Goal: Information Seeking & Learning: Learn about a topic

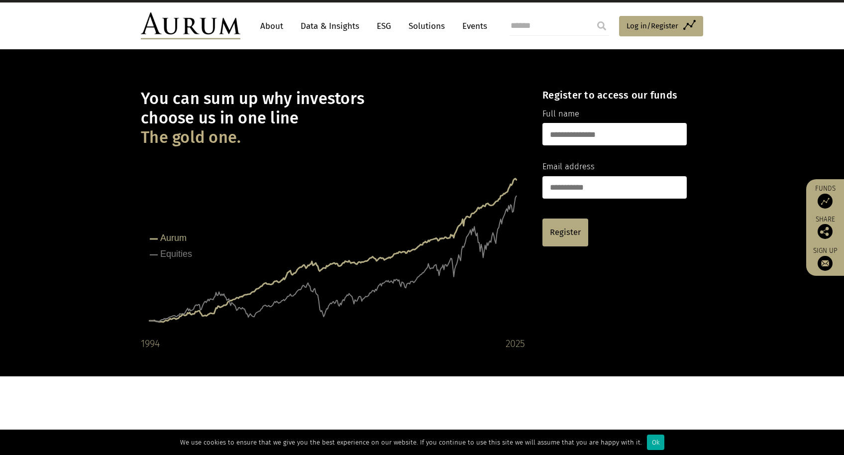
scroll to position [25, 0]
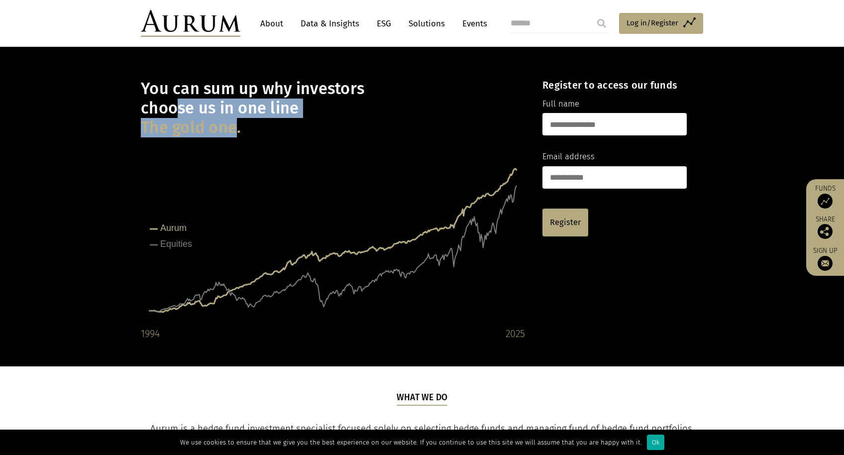
drag, startPoint x: 172, startPoint y: 110, endPoint x: 238, endPoint y: 127, distance: 68.4
click at [238, 127] on h1 "You can sum up why investors choose us in one line The gold one." at bounding box center [333, 108] width 384 height 58
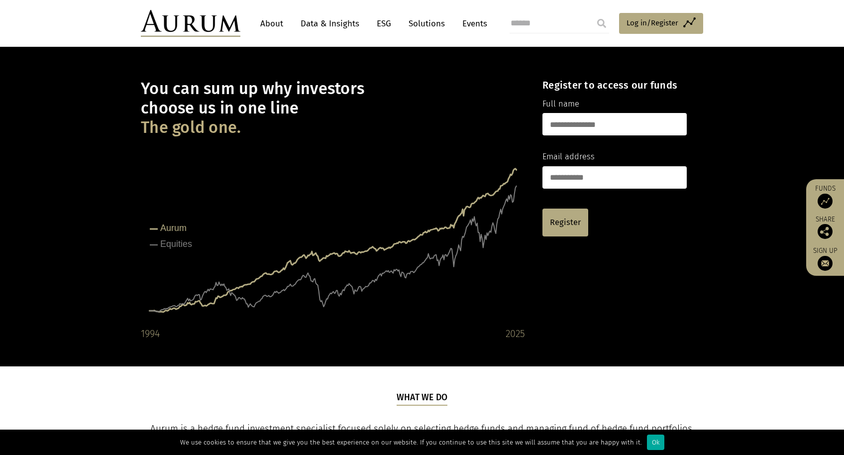
click at [295, 130] on h1 "You can sum up why investors choose us in one line The gold one." at bounding box center [333, 108] width 384 height 58
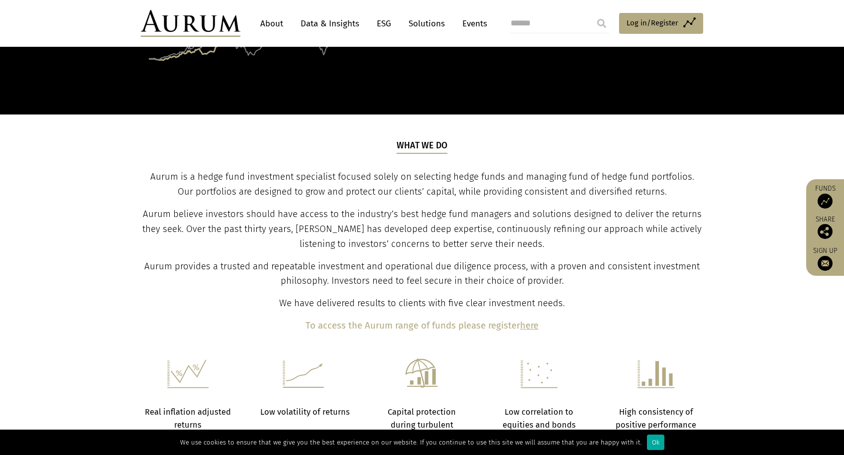
scroll to position [278, 0]
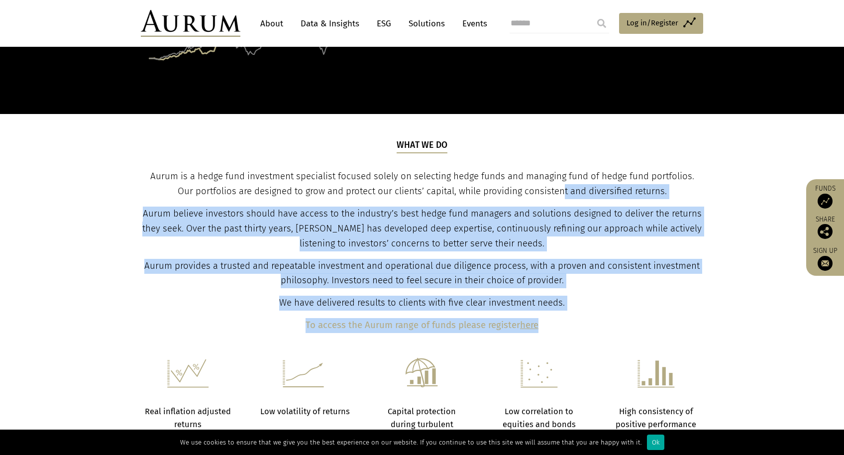
drag, startPoint x: 692, startPoint y: 200, endPoint x: 564, endPoint y: 186, distance: 128.7
click at [564, 186] on div "What we do Aurum is a hedge fund investment specialist focused solely on select…" at bounding box center [422, 236] width 582 height 194
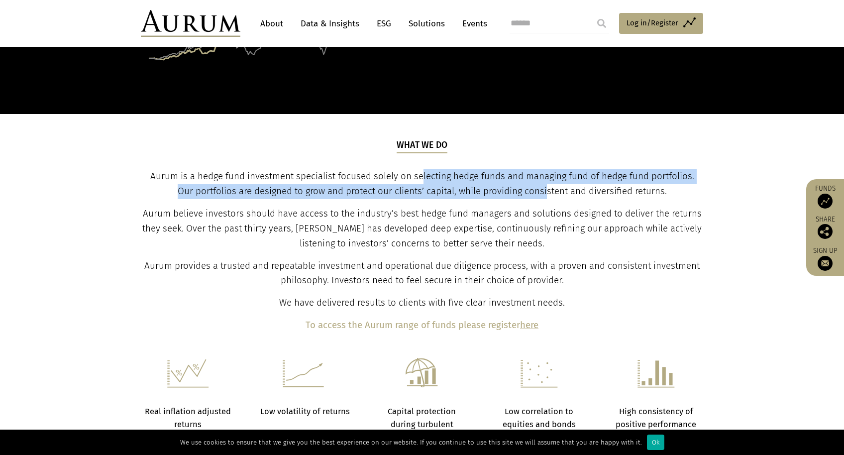
drag, startPoint x: 422, startPoint y: 178, endPoint x: 556, endPoint y: 191, distance: 133.9
click at [553, 191] on span "Aurum is a hedge fund investment specialist focused solely on selecting hedge f…" at bounding box center [422, 184] width 544 height 26
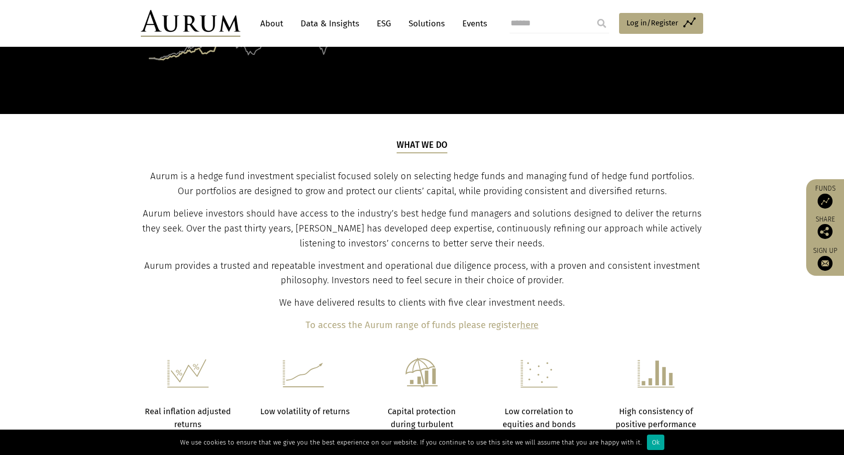
click at [632, 188] on span "Aurum is a hedge fund investment specialist focused solely on selecting hedge f…" at bounding box center [422, 184] width 544 height 26
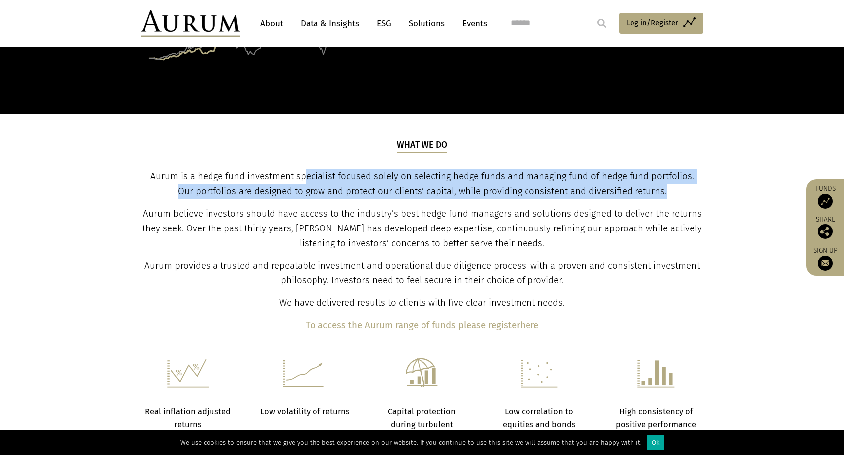
drag, startPoint x: 307, startPoint y: 176, endPoint x: 644, endPoint y: 204, distance: 338.0
click at [644, 204] on div "What we do Aurum is a hedge fund investment specialist focused solely on select…" at bounding box center [422, 236] width 560 height 194
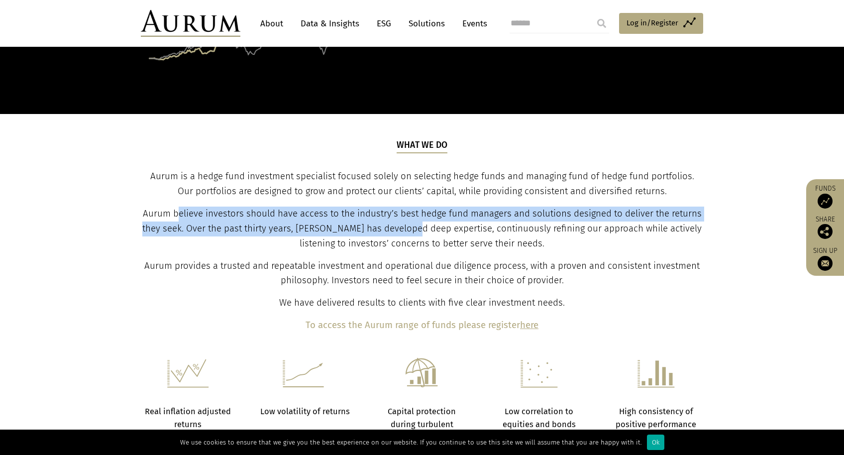
drag, startPoint x: 185, startPoint y: 211, endPoint x: 420, endPoint y: 227, distance: 235.9
click at [420, 227] on span "Aurum believe investors should have access to the industry’s best hedge fund ma…" at bounding box center [421, 228] width 559 height 41
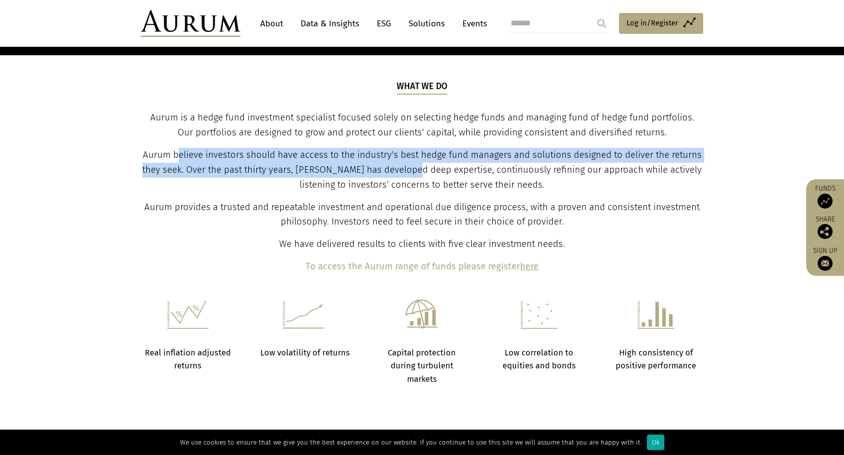
scroll to position [461, 0]
